Goal: Task Accomplishment & Management: Manage account settings

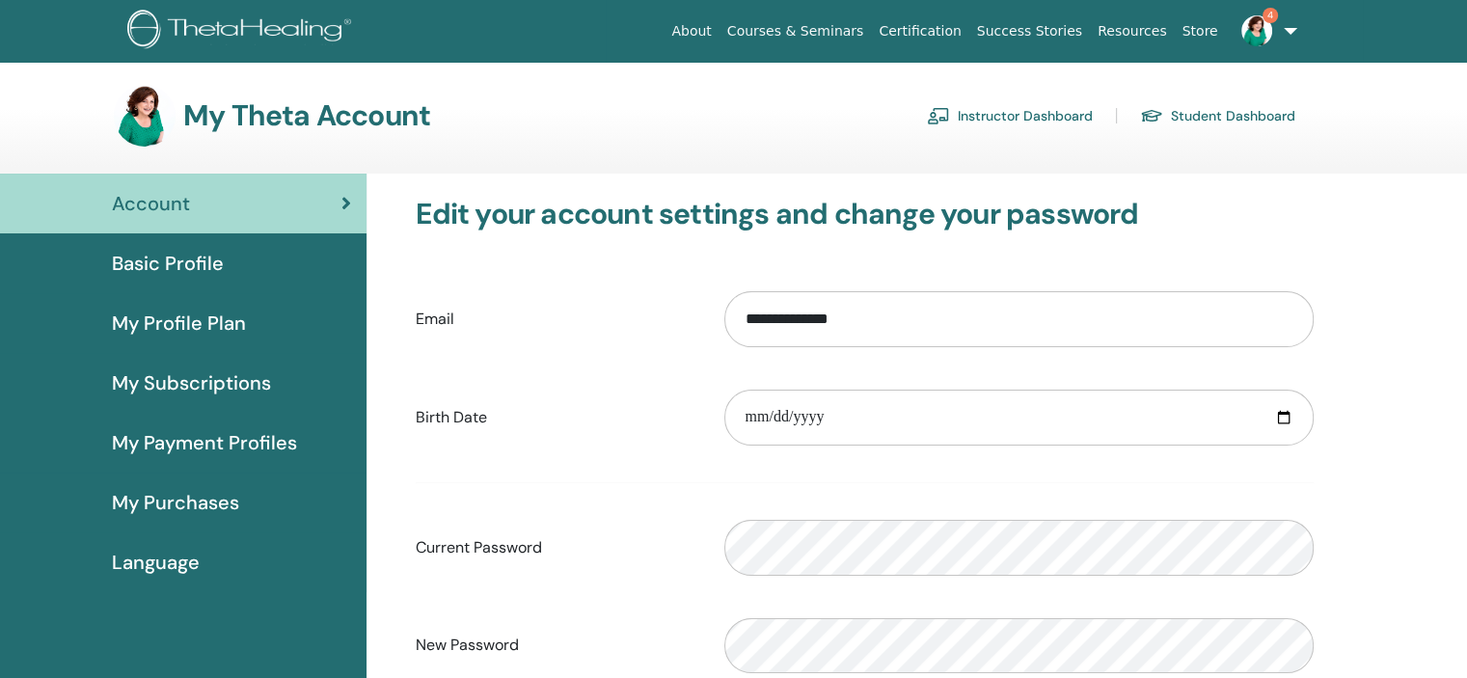
click at [1053, 111] on link "Instructor Dashboard" at bounding box center [1010, 115] width 166 height 31
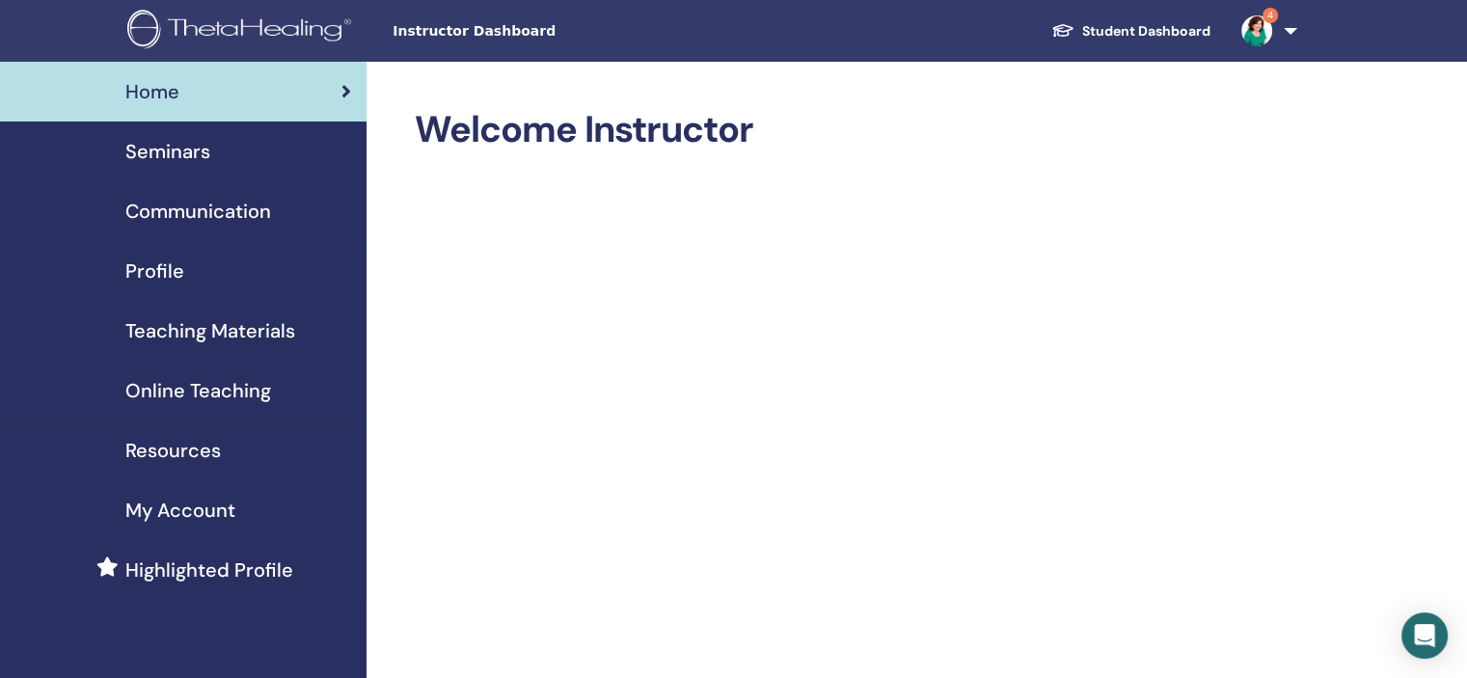
click at [201, 143] on span "Seminars" at bounding box center [167, 151] width 85 height 29
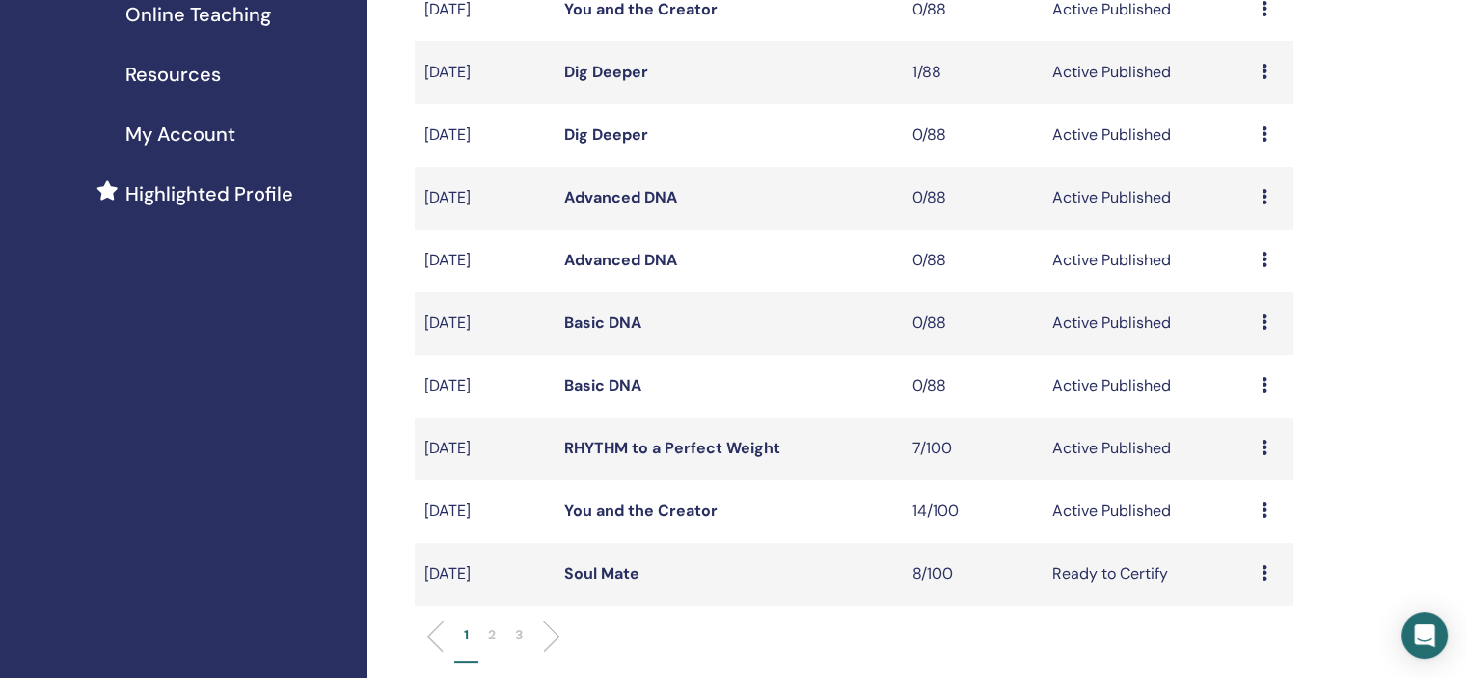
scroll to position [379, 0]
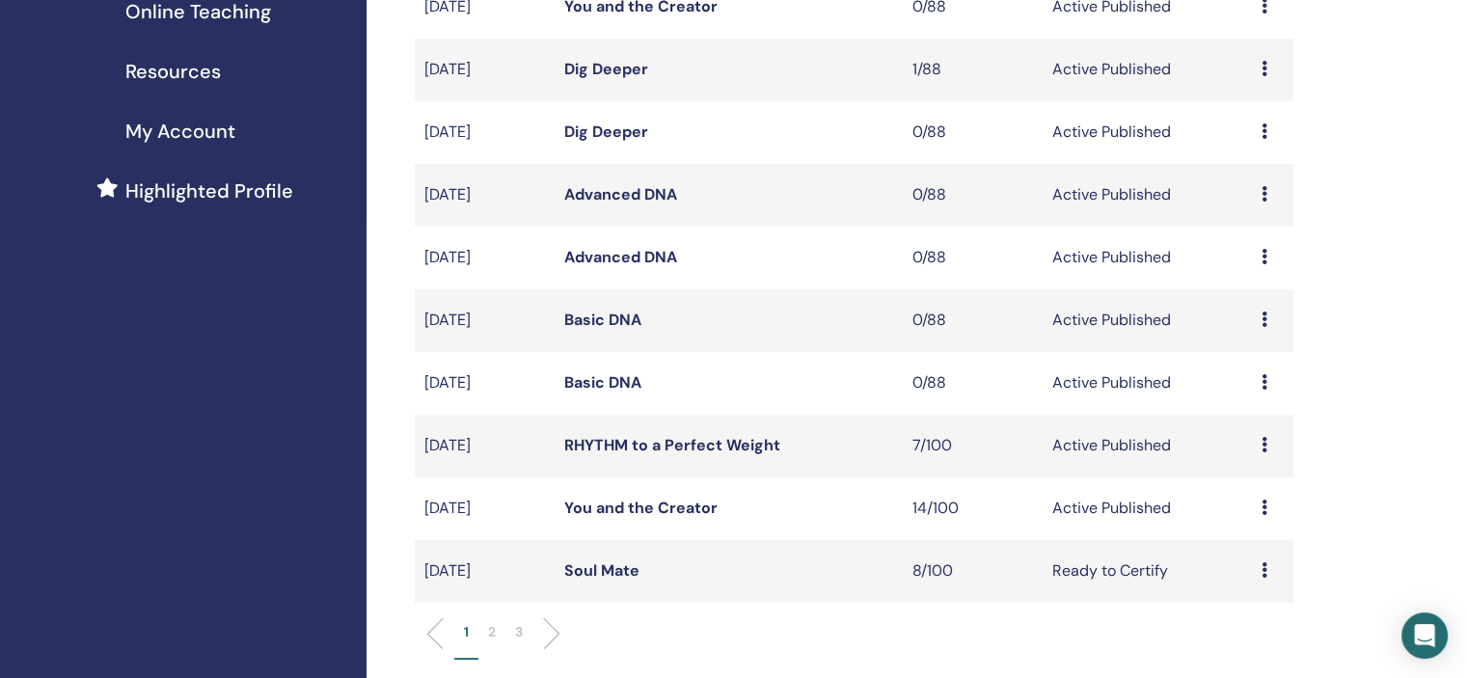
click at [1267, 510] on div "Preview Edit Attendees Cancel" at bounding box center [1273, 508] width 22 height 23
click at [1259, 582] on link "Attendees" at bounding box center [1253, 585] width 73 height 20
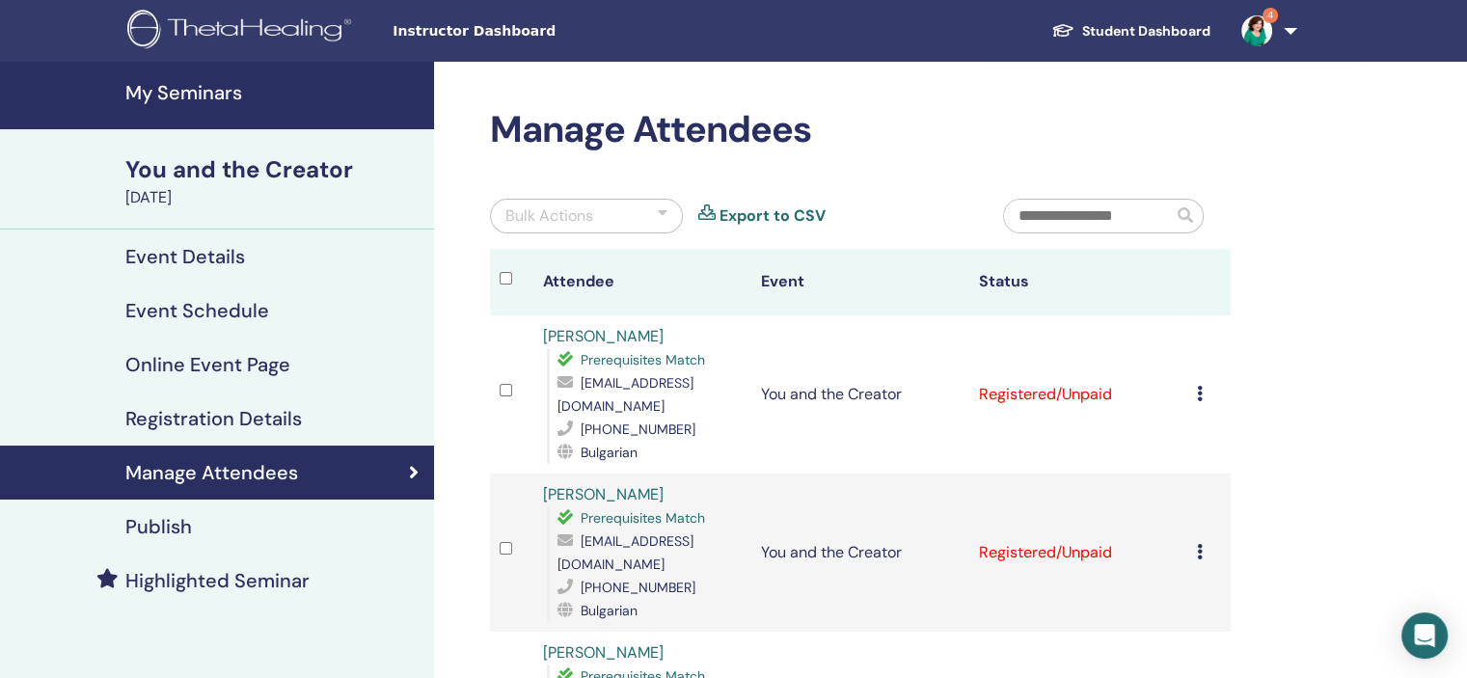
click at [160, 96] on h4 "My Seminars" at bounding box center [273, 92] width 297 height 23
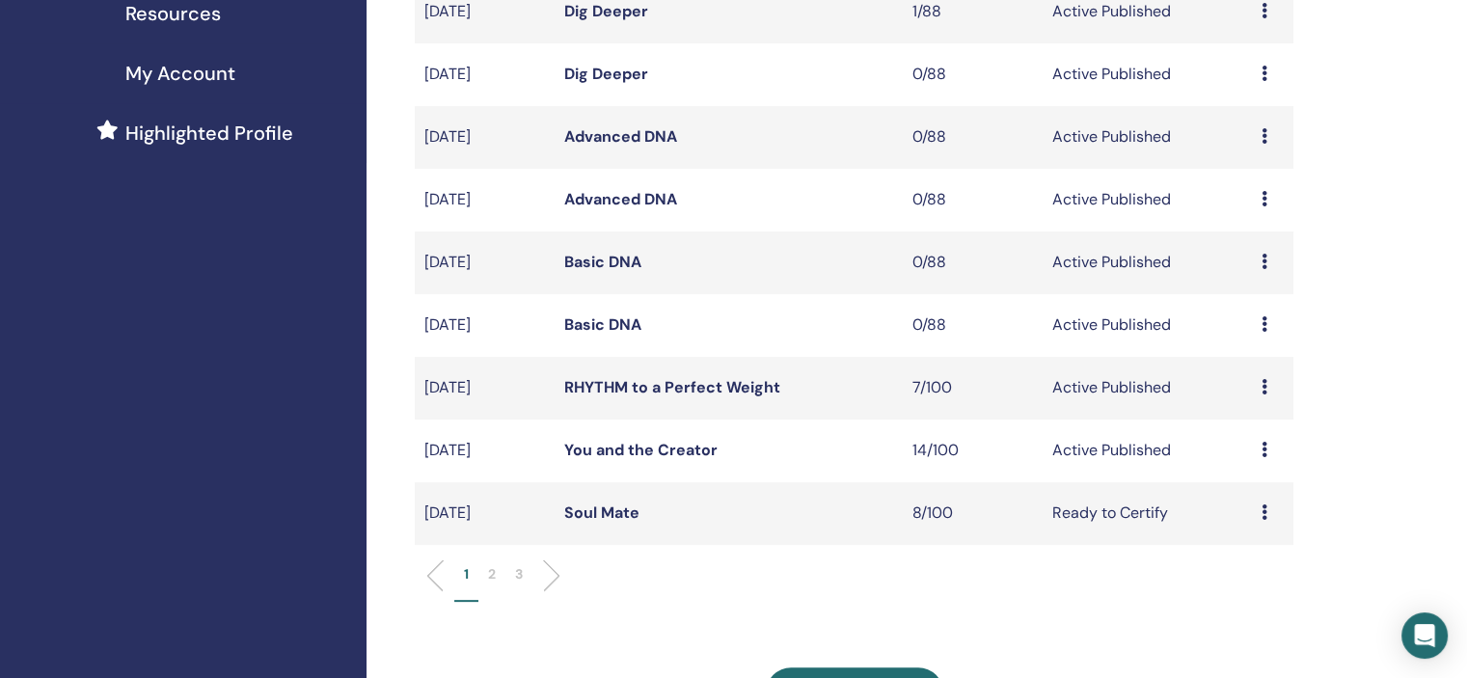
scroll to position [502, 0]
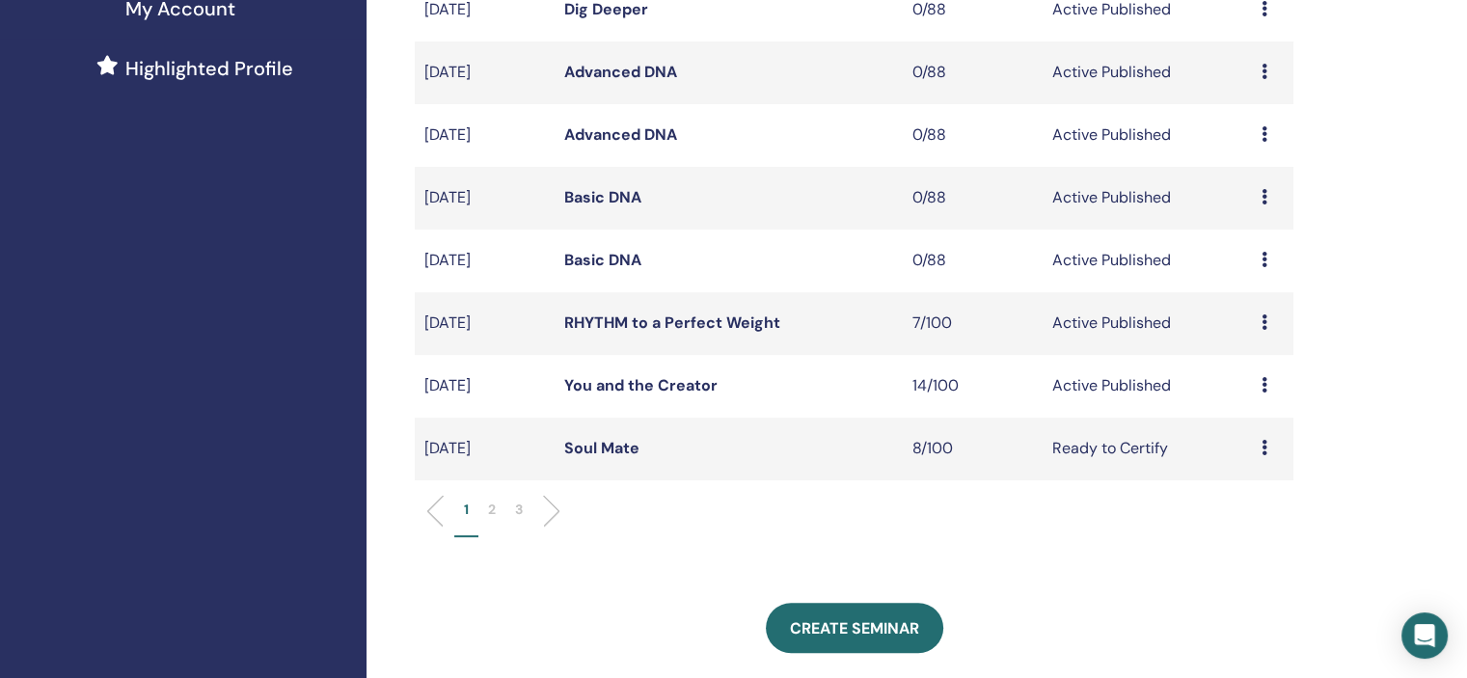
click at [1260, 315] on td "Preview Edit Attendees Cancel" at bounding box center [1272, 323] width 41 height 63
click at [1265, 321] on icon at bounding box center [1265, 322] width 6 height 15
click at [1254, 394] on link "Attendees" at bounding box center [1251, 395] width 73 height 20
